Goal: Information Seeking & Learning: Check status

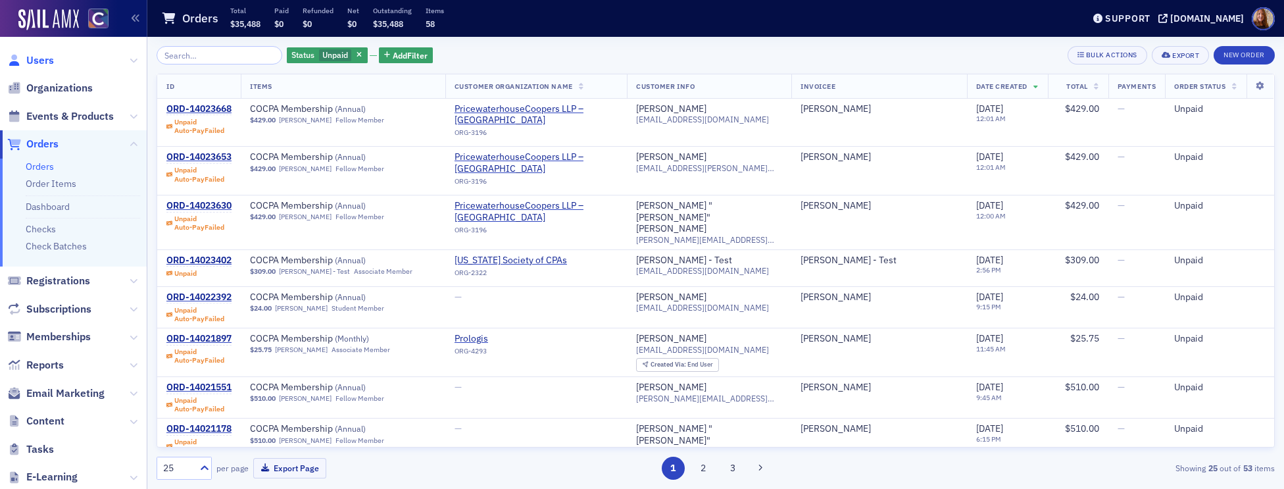
click at [44, 62] on span "Users" at bounding box center [40, 60] width 28 height 14
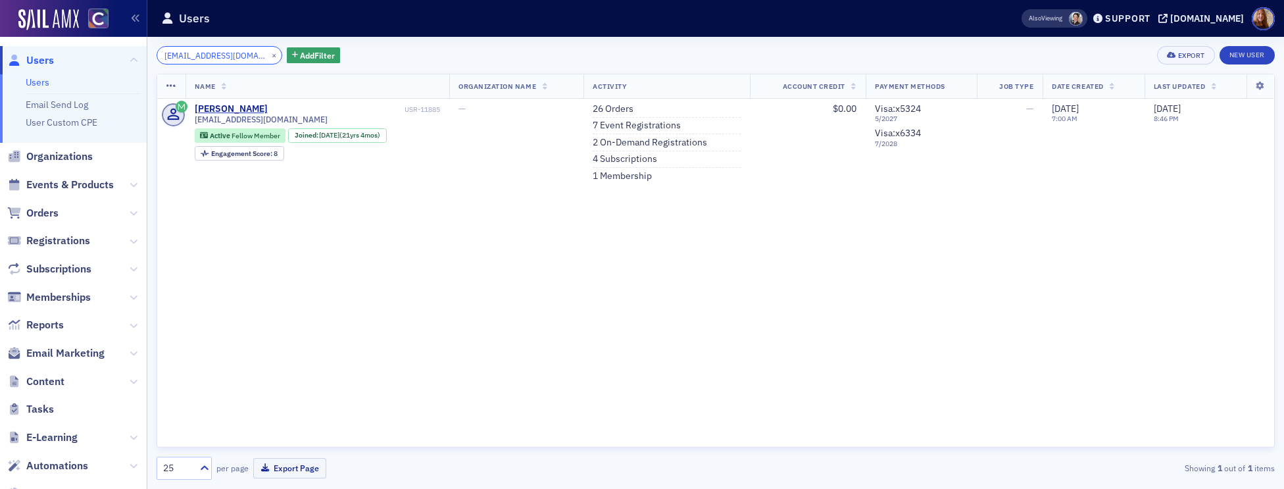
click at [201, 60] on input "sdhaliw@gmail.com" at bounding box center [220, 55] width 126 height 18
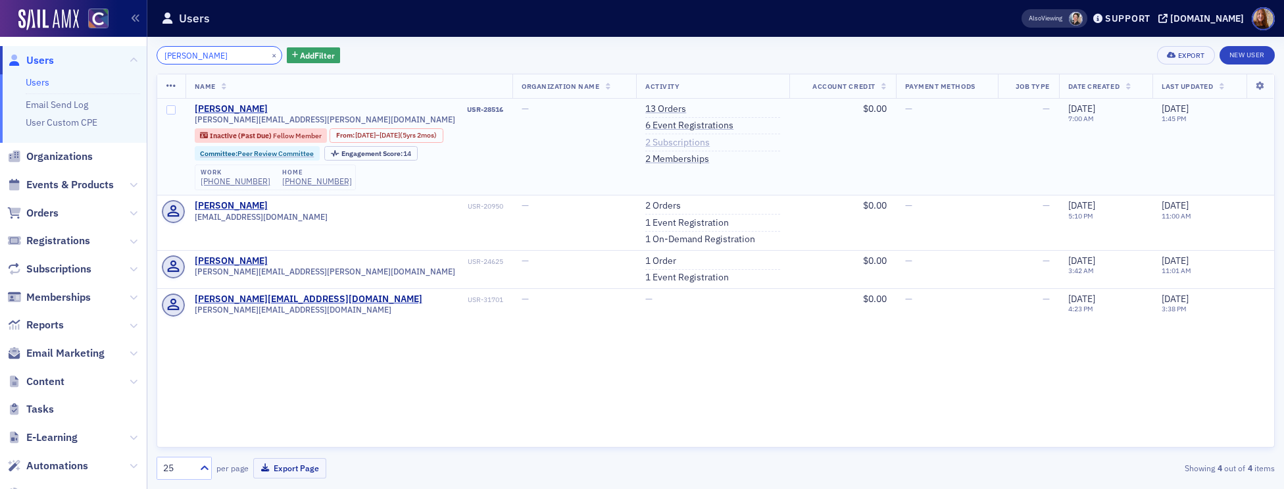
type input "marilee"
click at [701, 140] on link "2 Subscriptions" at bounding box center [677, 143] width 64 height 12
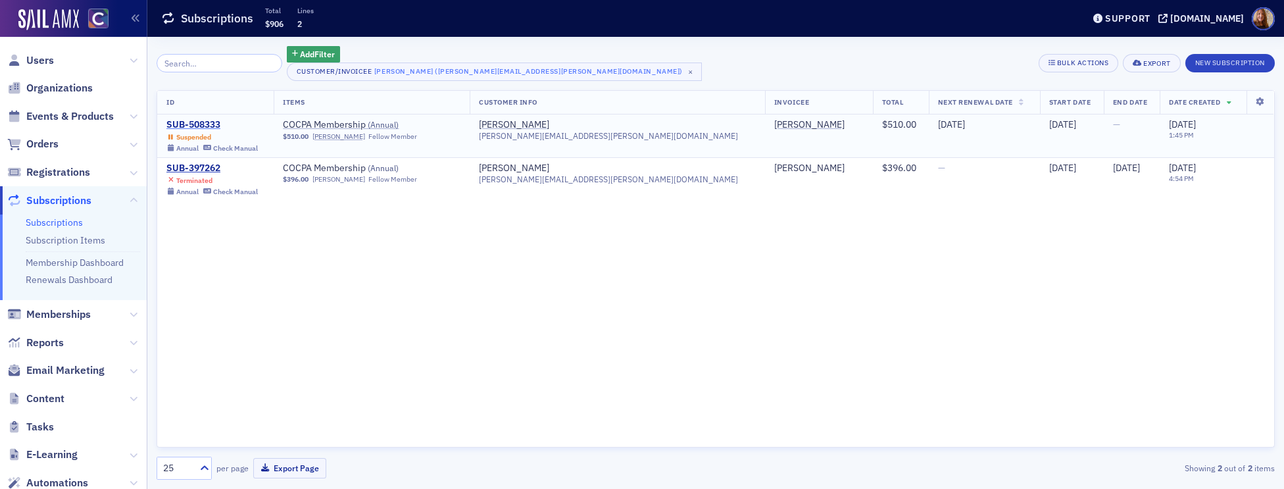
click at [201, 124] on div "SUB-508333" at bounding box center [211, 125] width 91 height 12
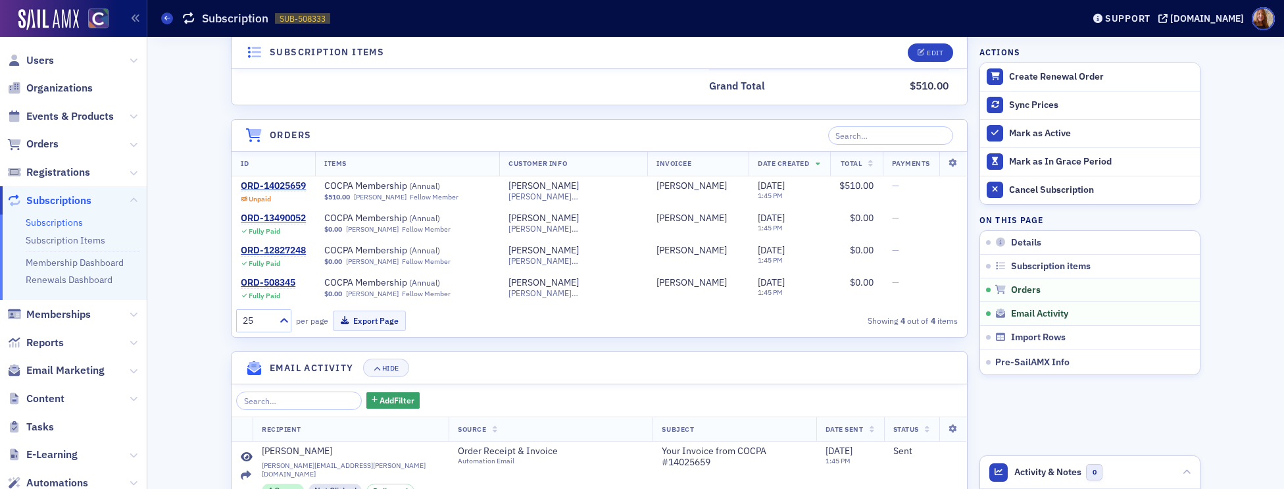
scroll to position [441, 0]
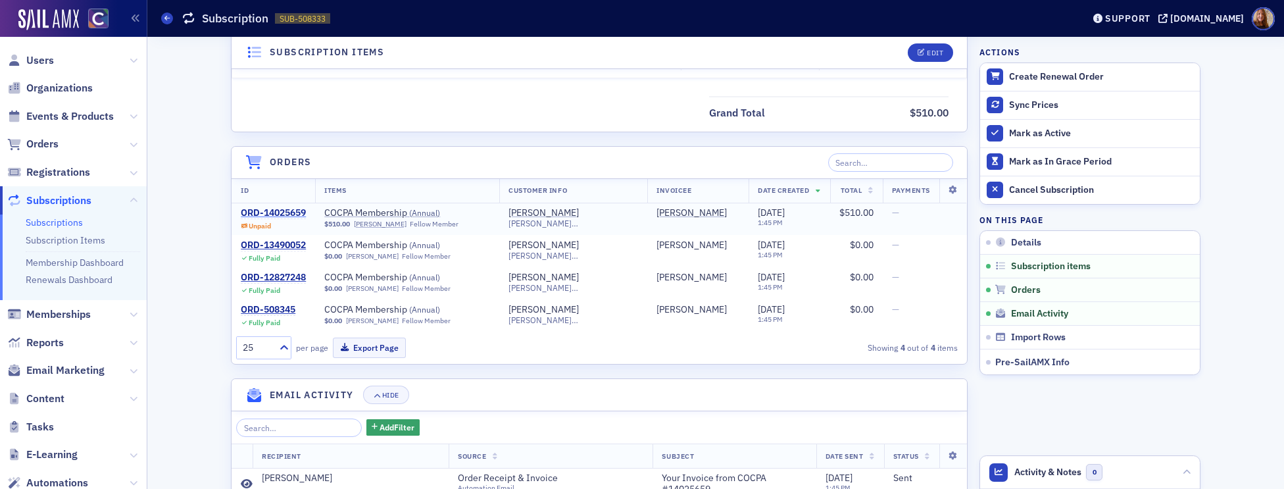
click at [286, 212] on div "ORD-14025659" at bounding box center [273, 213] width 65 height 12
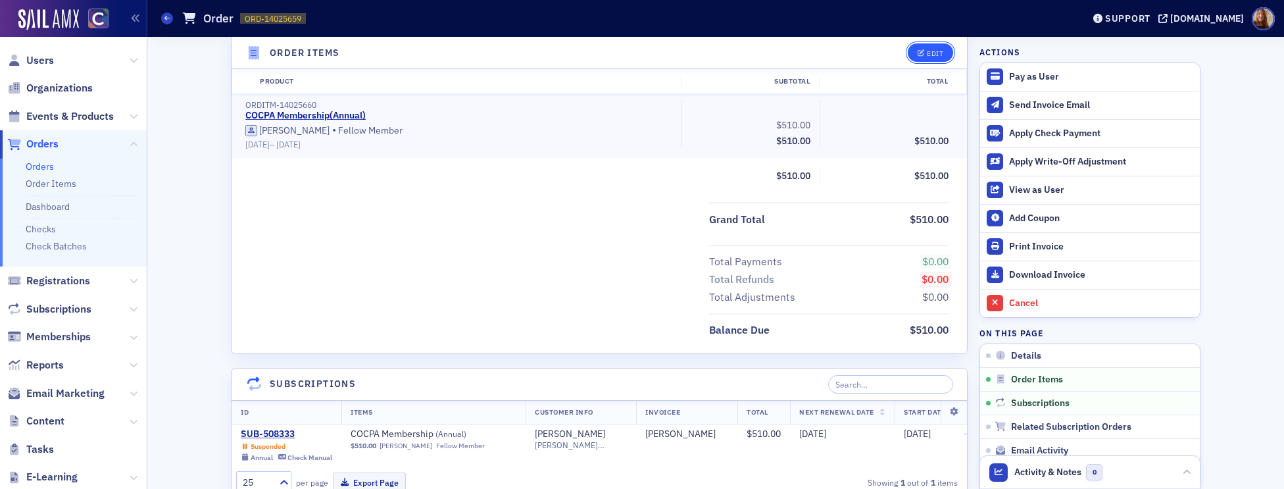
click at [928, 49] on div "Edit" at bounding box center [935, 52] width 16 height 7
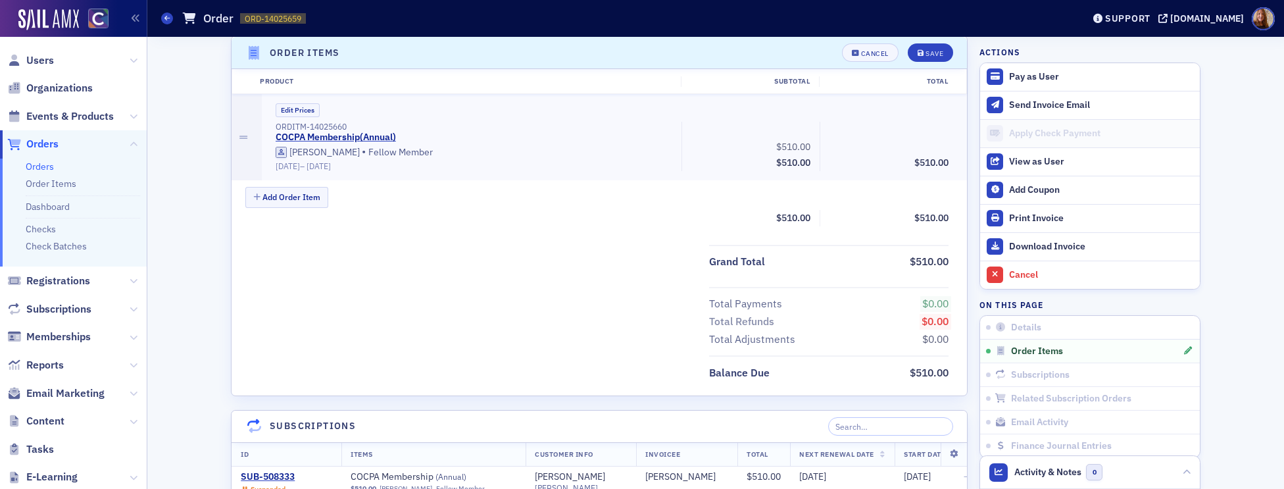
scroll to position [430, 0]
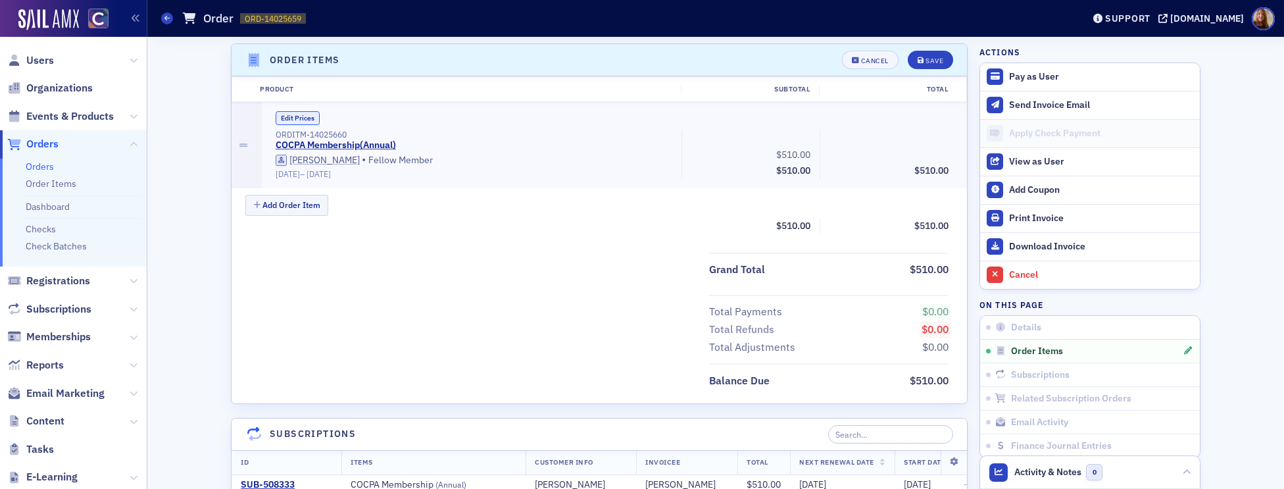
click at [289, 119] on button "Edit Prices" at bounding box center [298, 118] width 44 height 14
click at [918, 149] on input "0.00" at bounding box center [921, 152] width 64 height 18
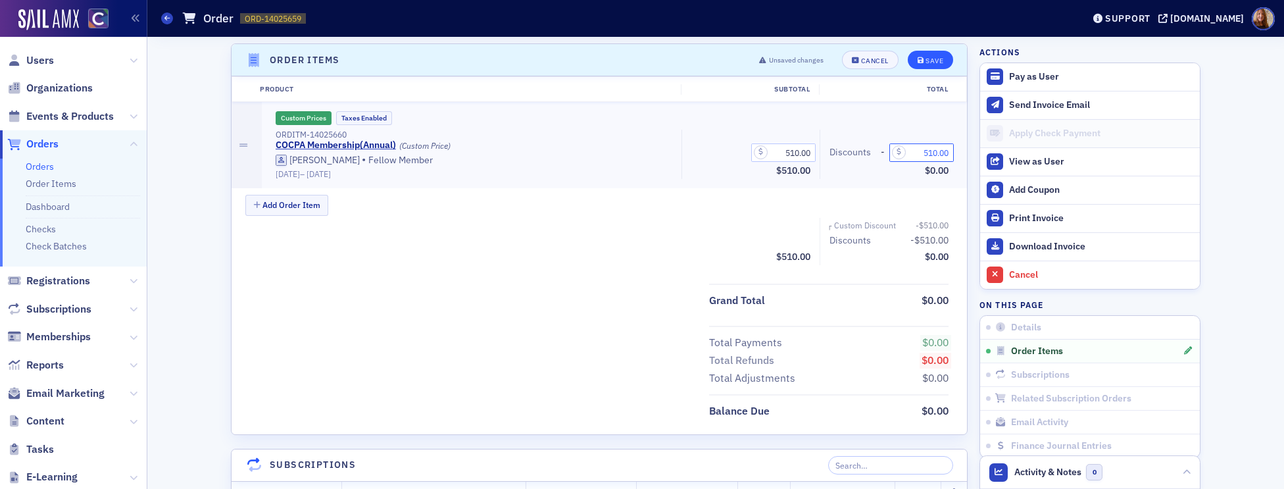
type input "510.00"
click at [929, 59] on div "Save" at bounding box center [934, 60] width 18 height 7
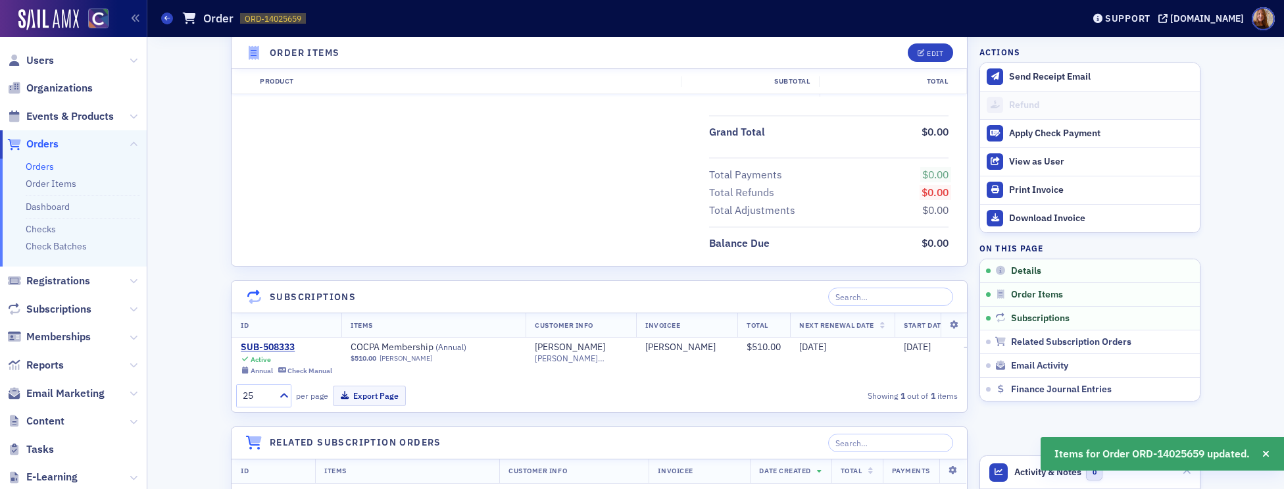
scroll to position [0, 0]
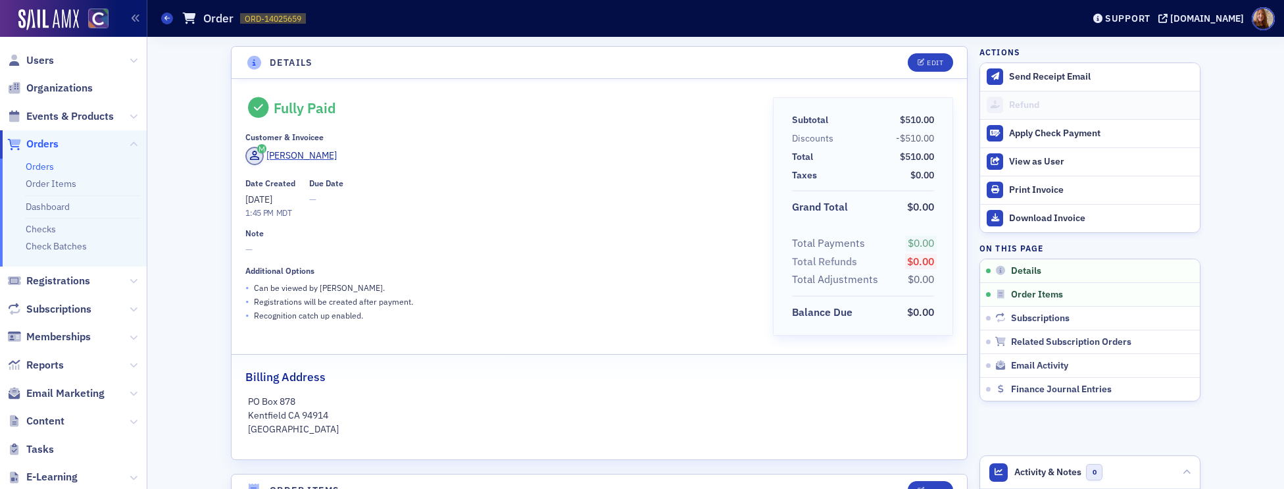
drag, startPoint x: 540, startPoint y: 99, endPoint x: 303, endPoint y: 103, distance: 237.5
click at [535, 101] on div "Fully Paid" at bounding box center [499, 107] width 508 height 21
click at [44, 57] on span "Users" at bounding box center [40, 60] width 28 height 14
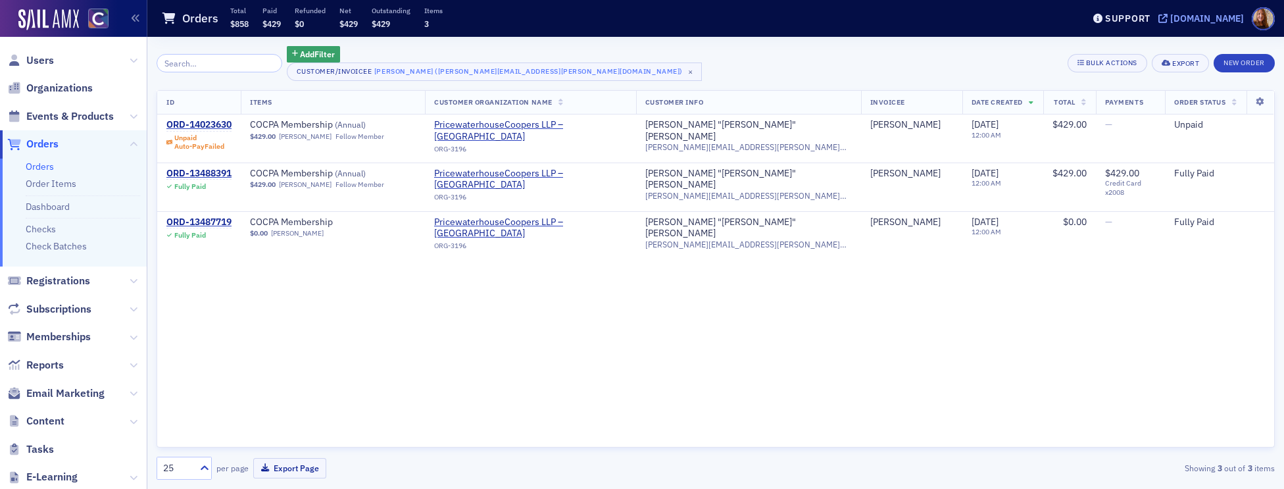
click at [1196, 14] on div "[DOMAIN_NAME]" at bounding box center [1207, 18] width 74 height 12
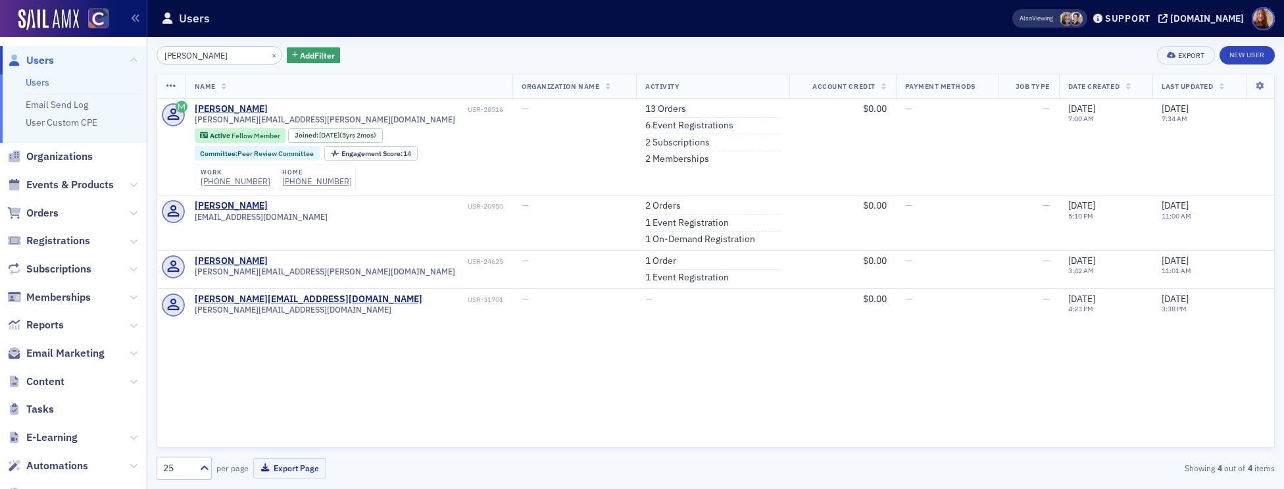
click at [45, 80] on link "Users" at bounding box center [38, 82] width 24 height 12
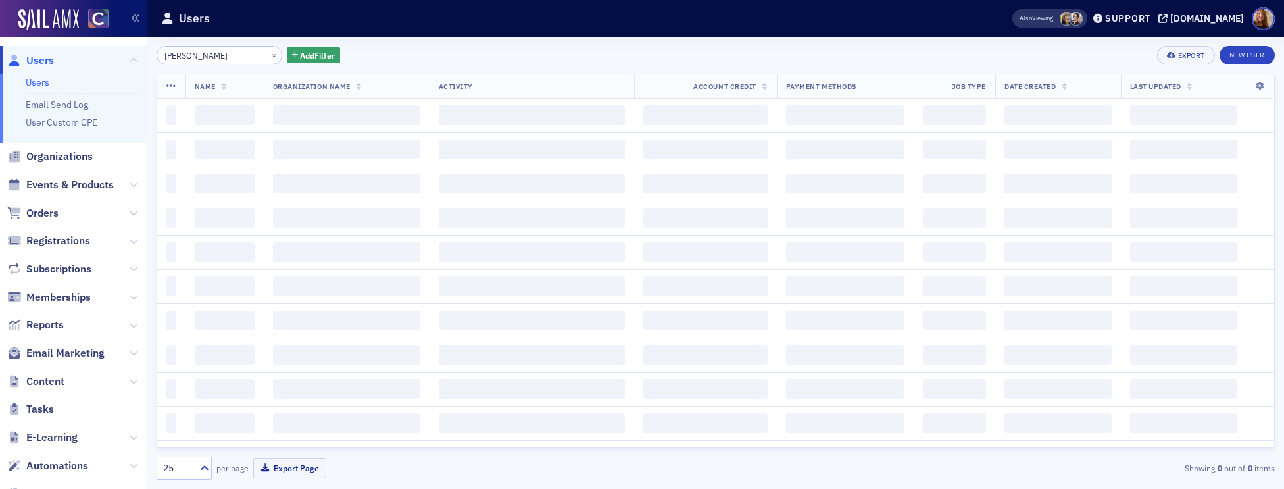
click at [197, 52] on input "[PERSON_NAME]" at bounding box center [220, 55] width 126 height 18
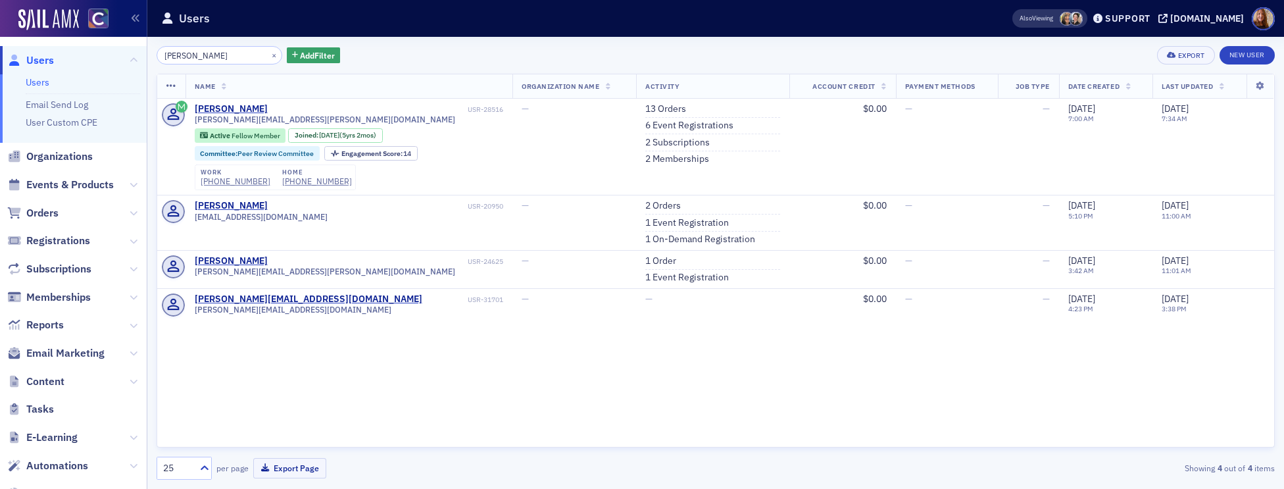
click at [167, 55] on input "marilee" at bounding box center [220, 55] width 126 height 18
click at [172, 55] on input "marilee" at bounding box center [220, 55] width 126 height 18
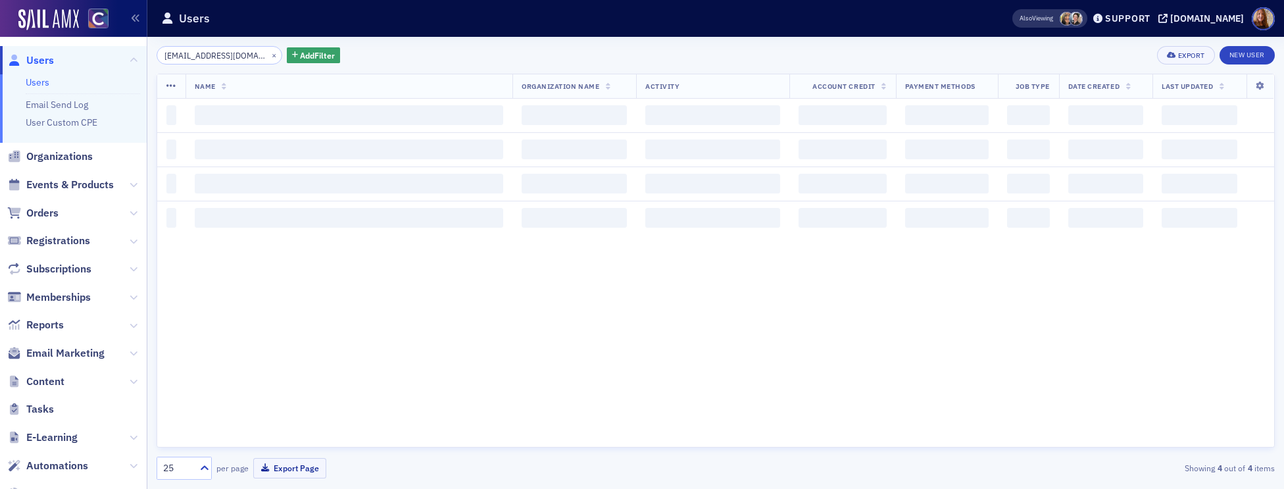
scroll to position [0, 3]
type input "deanmartinez@msn.com"
click at [493, 57] on div "deanmartinez@msn.com × Add Filter Export New User" at bounding box center [716, 55] width 1118 height 18
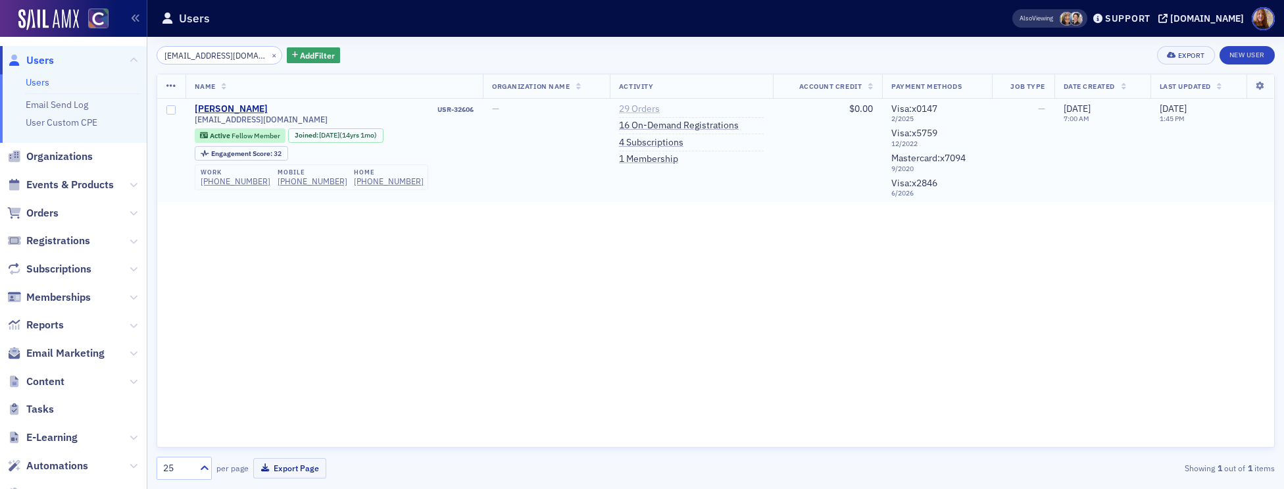
click at [619, 107] on link "29 Orders" at bounding box center [639, 109] width 41 height 12
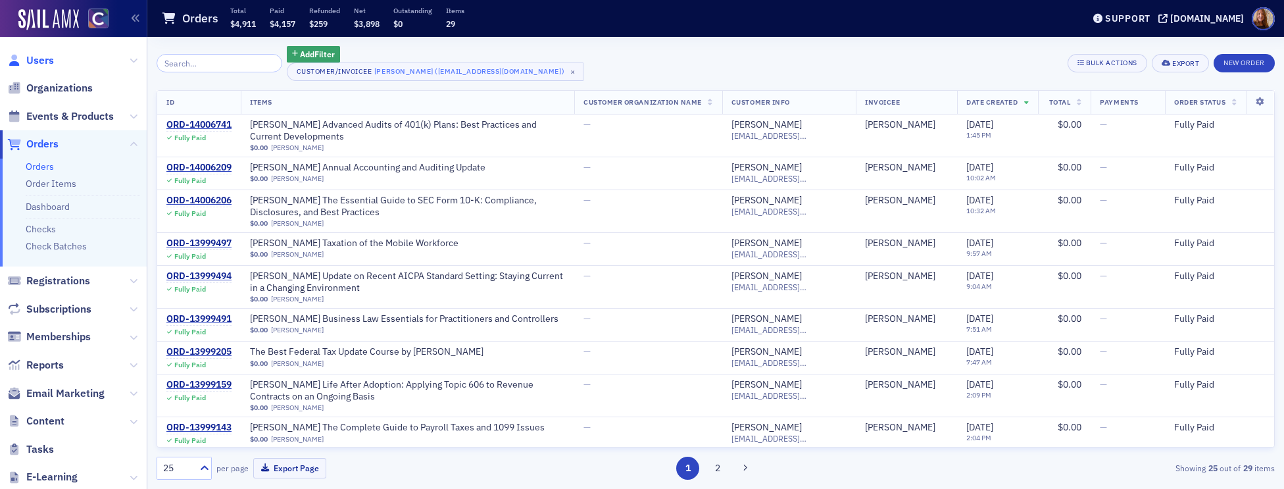
click at [37, 57] on span "Users" at bounding box center [40, 60] width 28 height 14
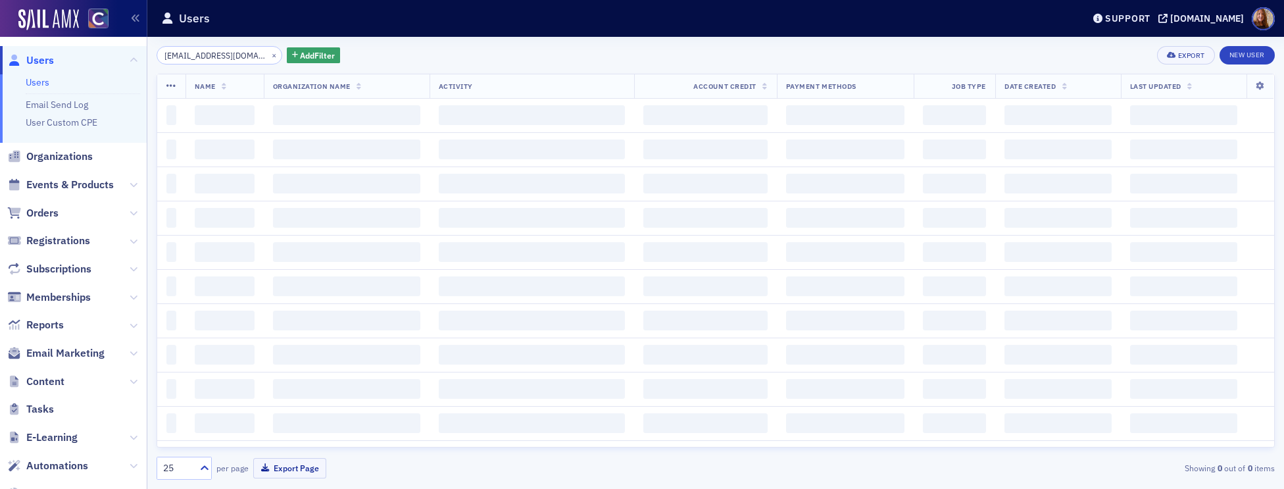
scroll to position [0, 3]
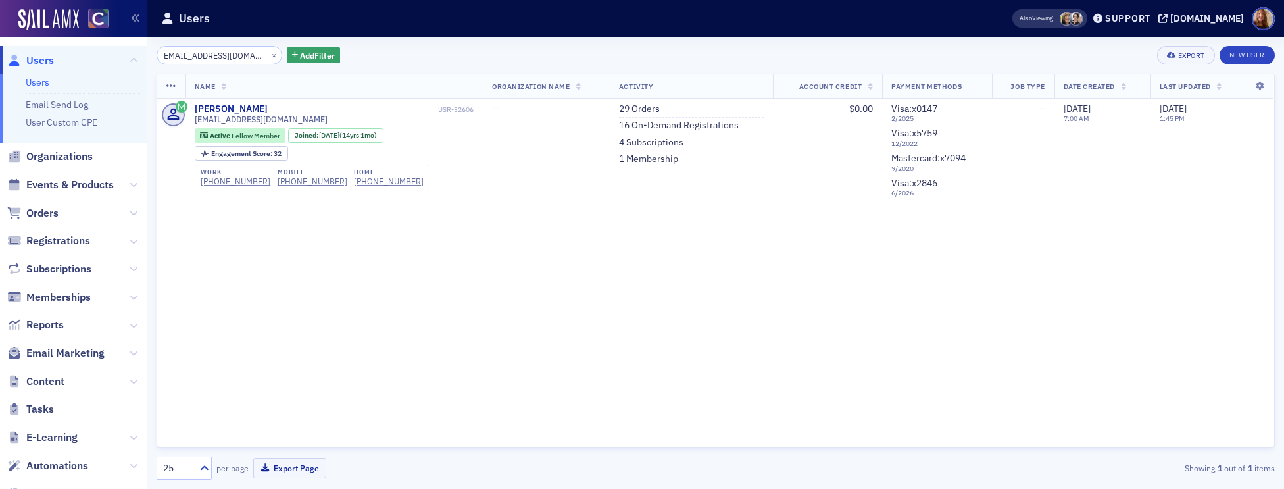
click at [217, 59] on input "deanmartinez@msn.com" at bounding box center [220, 55] width 126 height 18
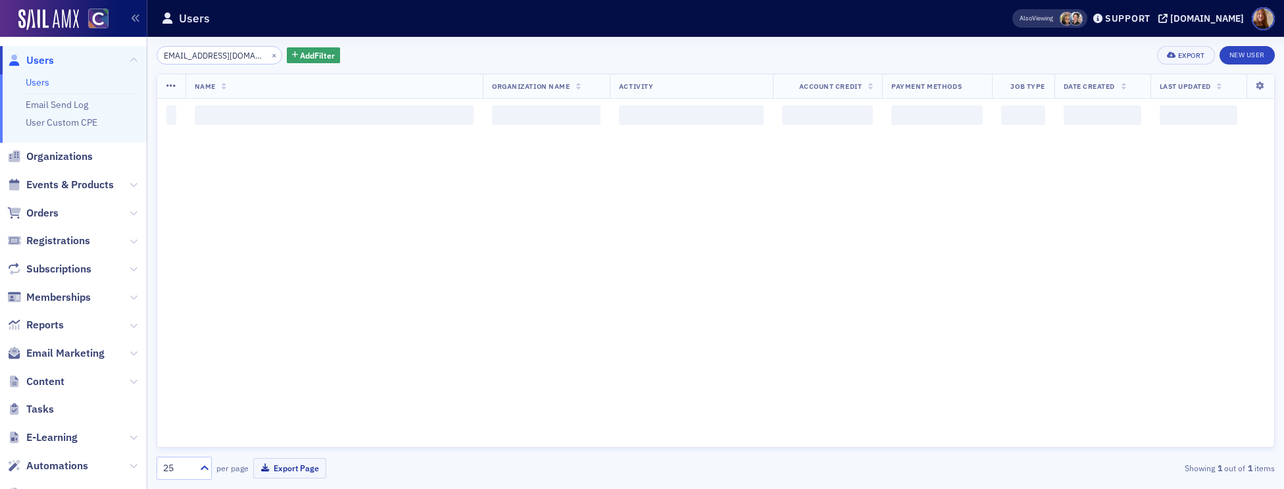
scroll to position [0, 20]
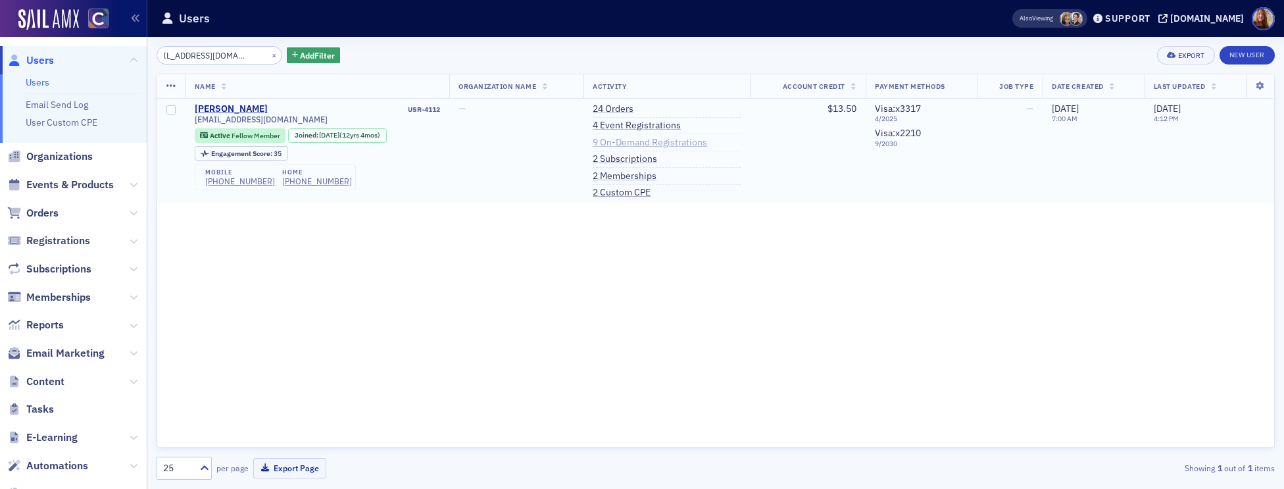
type input "leahmariedriscoll@gmail.com"
click at [633, 141] on link "9 On-Demand Registrations" at bounding box center [650, 143] width 114 height 12
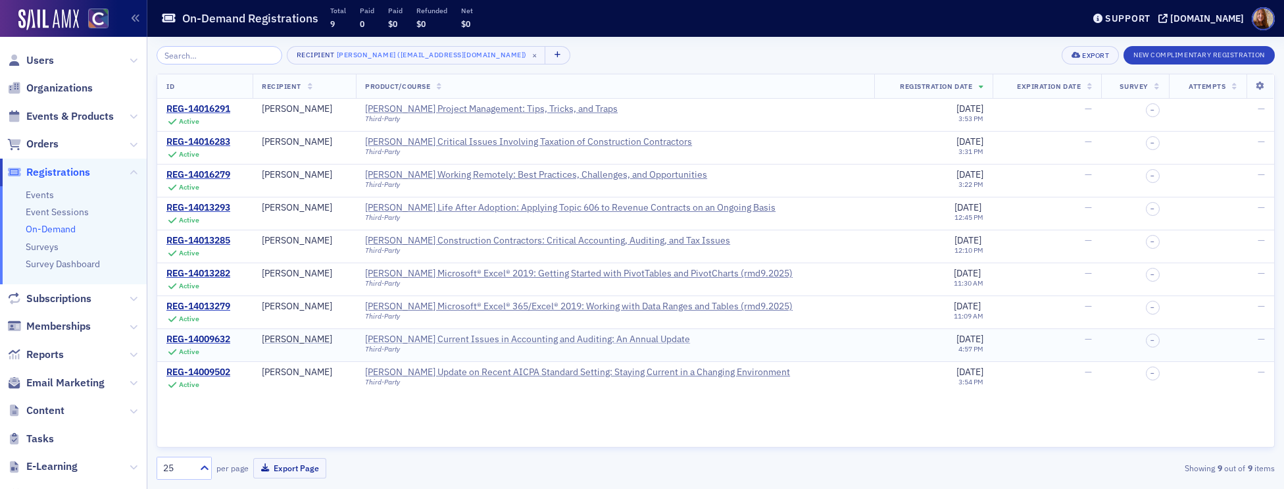
click at [545, 343] on div "Surgent's Current Issues in Accounting and Auditing: An Annual Update" at bounding box center [527, 339] width 325 height 12
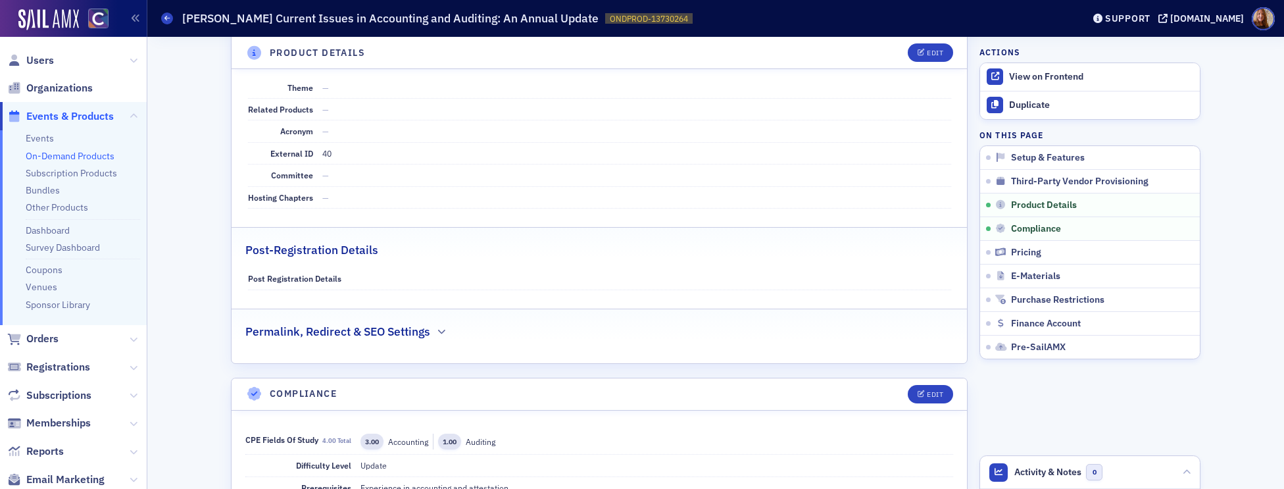
scroll to position [750, 0]
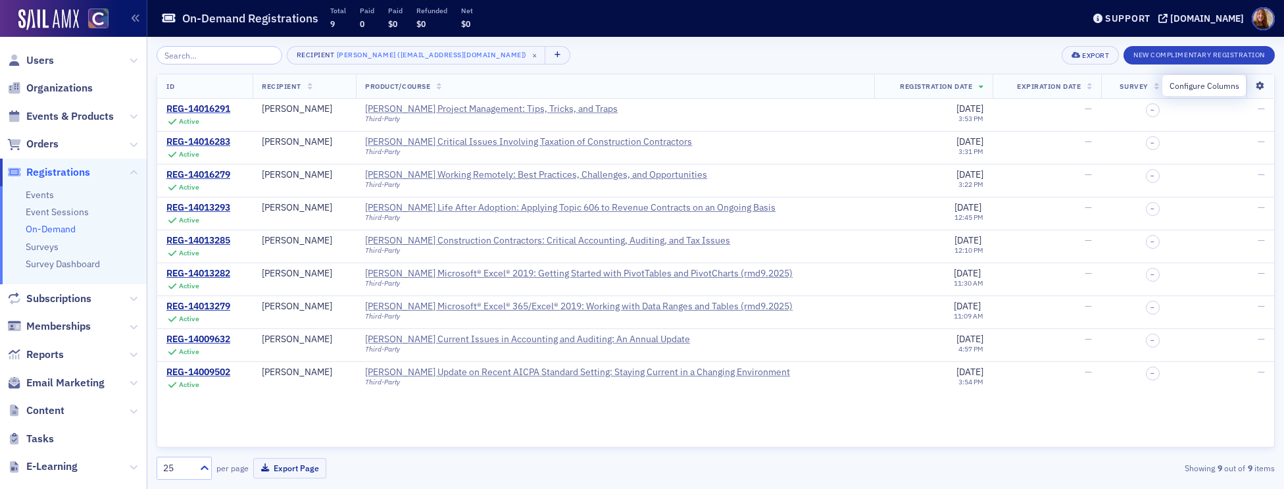
click at [1262, 83] on icon at bounding box center [1259, 86] width 27 height 8
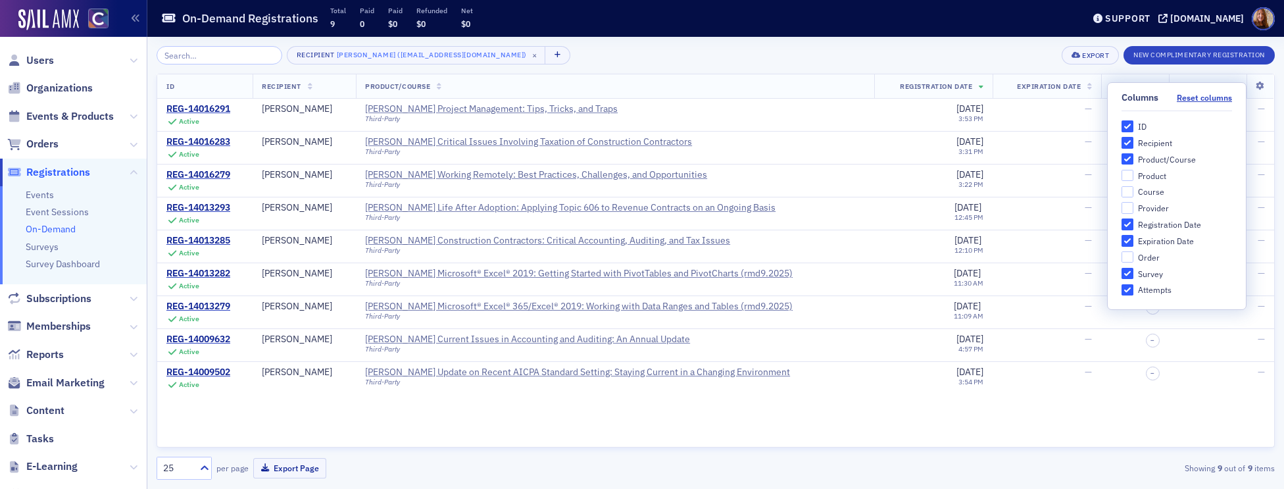
click at [871, 49] on div "Recipient Leah Driscoll (leahmariedriscoll@gmail.com) × Export New Complimentar…" at bounding box center [716, 55] width 1118 height 18
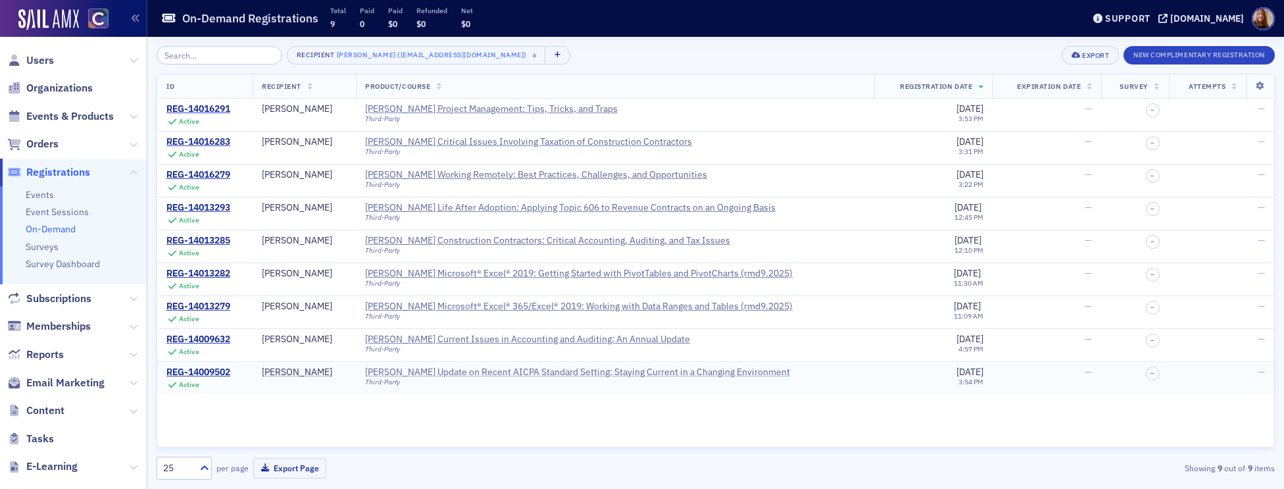
click at [547, 371] on div "Surgent's Update on Recent AICPA Standard Setting: Staying Current in a Changin…" at bounding box center [577, 372] width 425 height 12
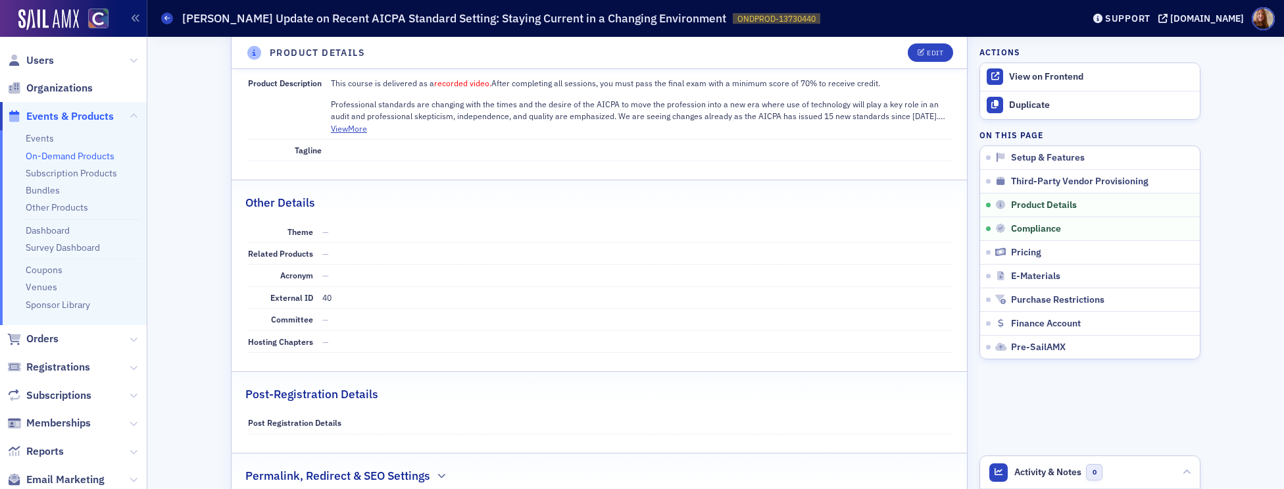
scroll to position [959, 0]
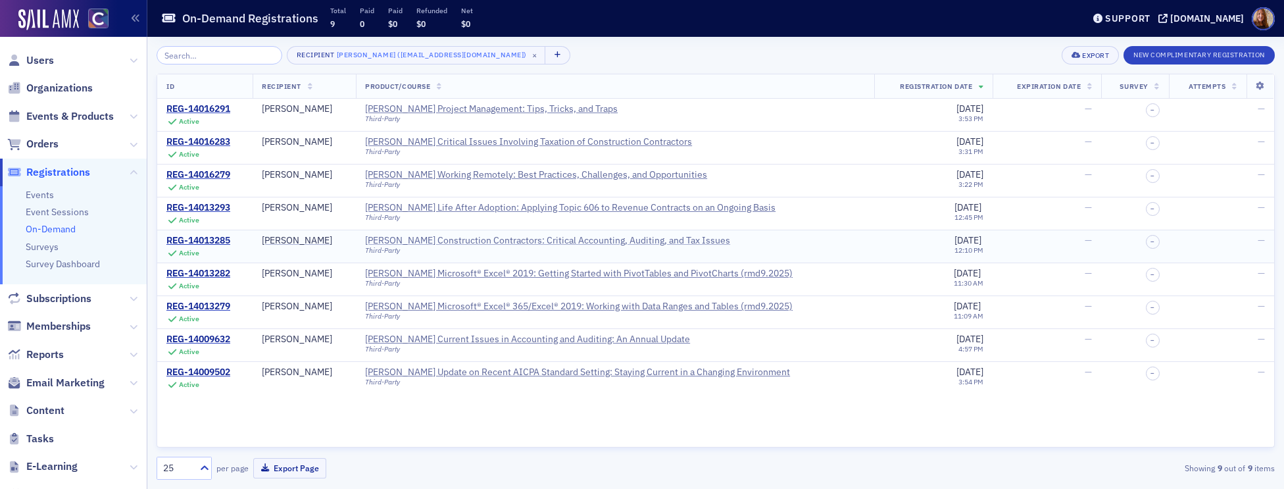
click at [505, 237] on div "Surgent's Construction Contractors: Critical Accounting, Auditing, and Tax Issu…" at bounding box center [547, 241] width 365 height 12
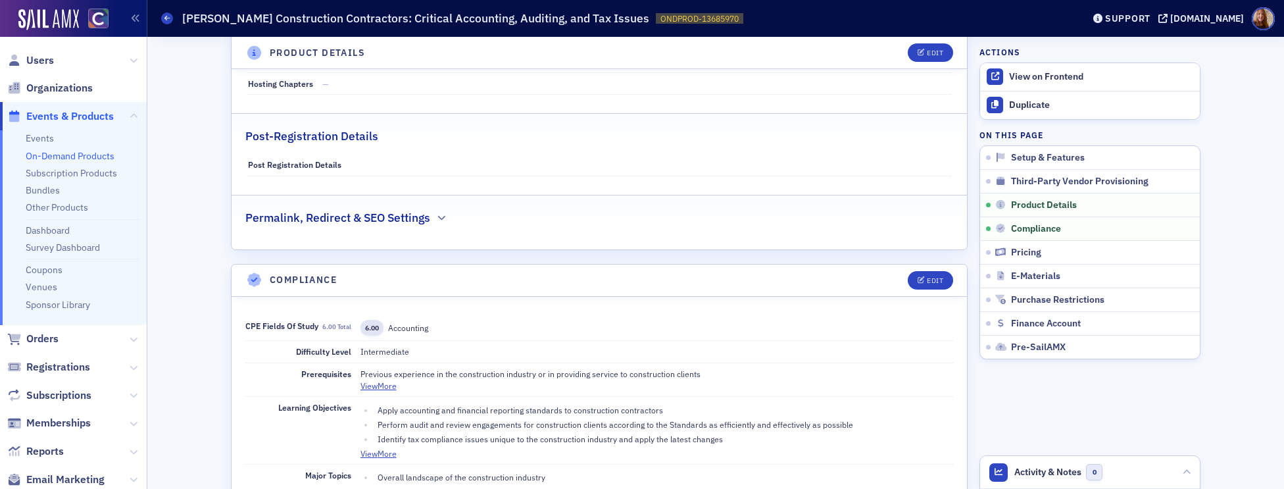
scroll to position [871, 0]
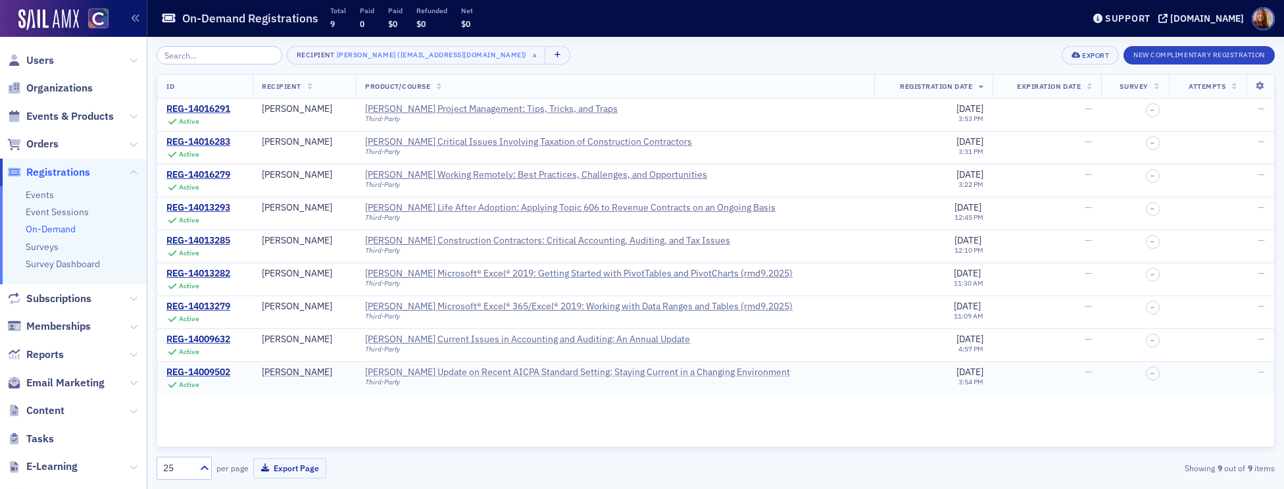
click at [679, 372] on div "Surgent's Update on Recent AICPA Standard Setting: Staying Current in a Changin…" at bounding box center [577, 372] width 425 height 12
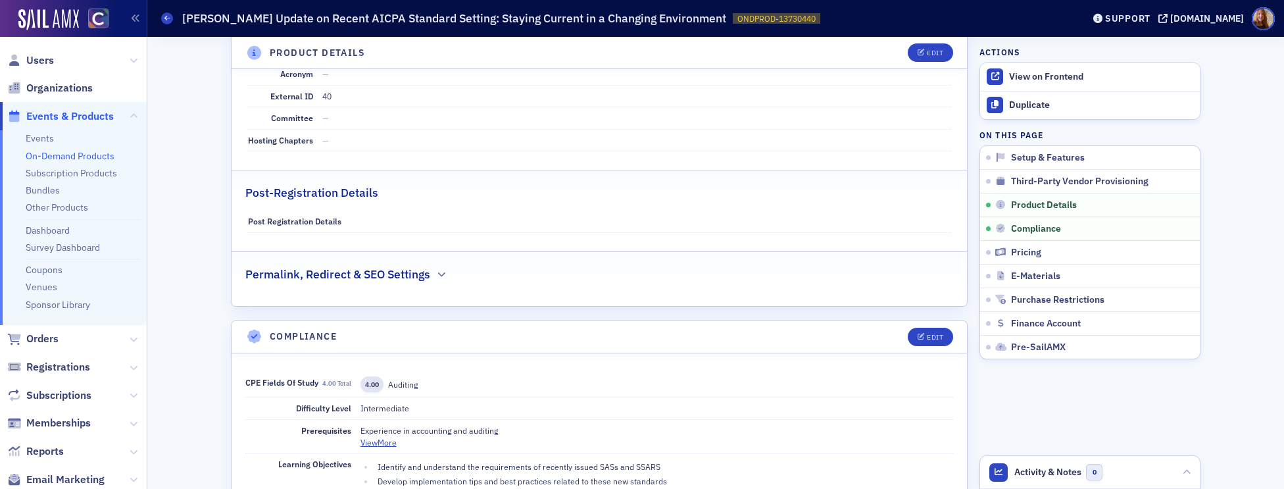
scroll to position [812, 0]
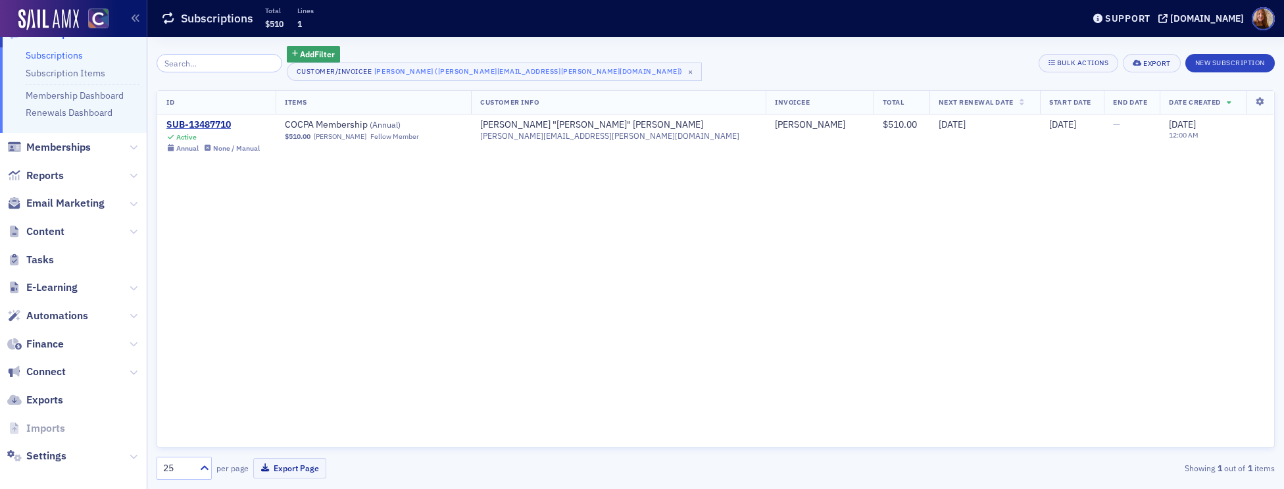
scroll to position [176, 0]
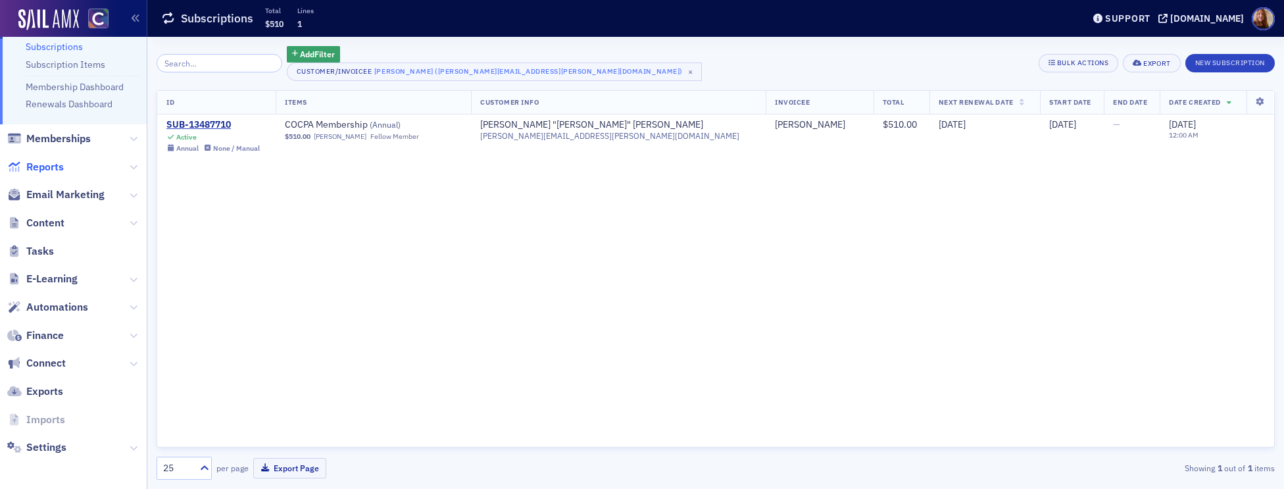
click at [51, 170] on span "Reports" at bounding box center [44, 167] width 37 height 14
